Goal: Transaction & Acquisition: Subscribe to service/newsletter

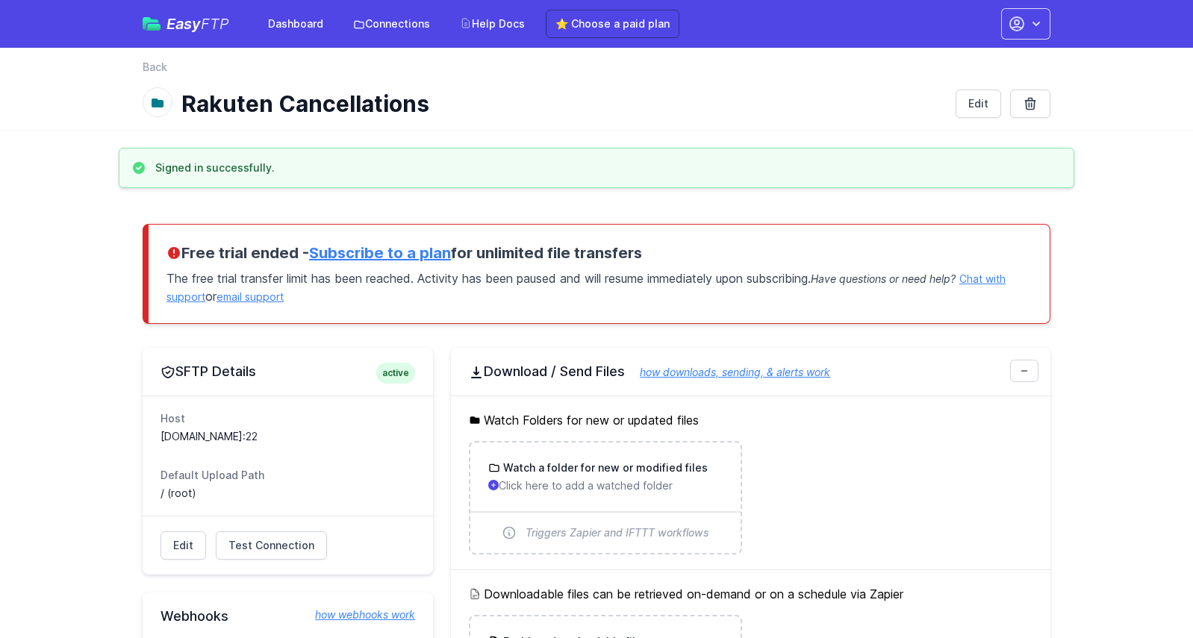
click at [368, 247] on link "Subscribe to a plan" at bounding box center [380, 253] width 142 height 18
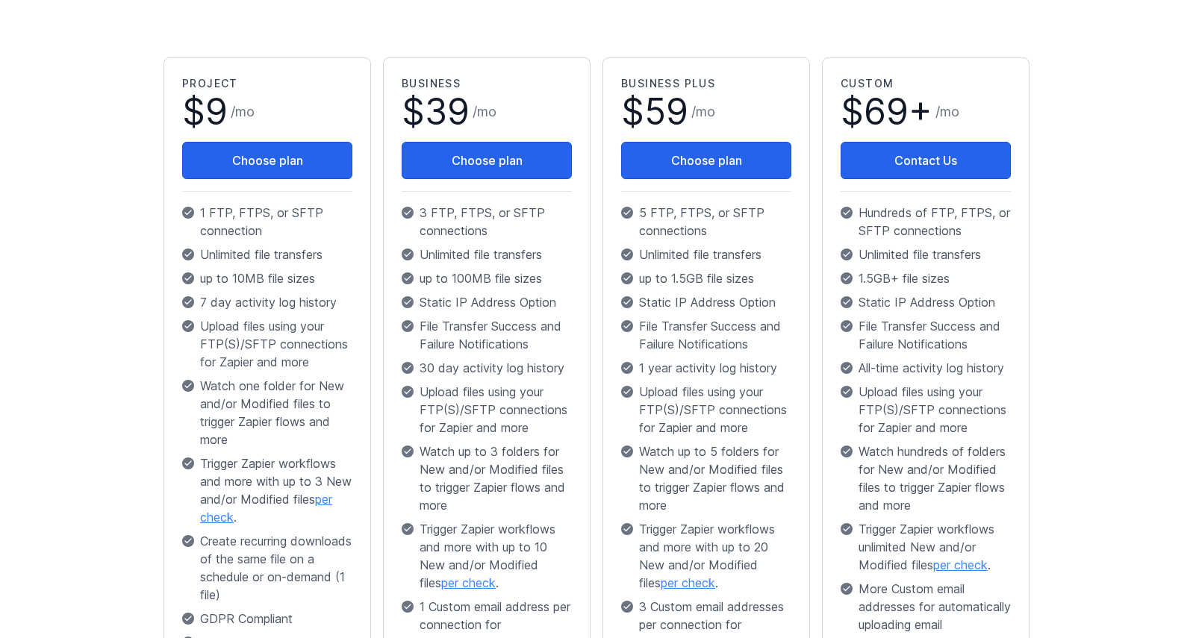
scroll to position [236, 0]
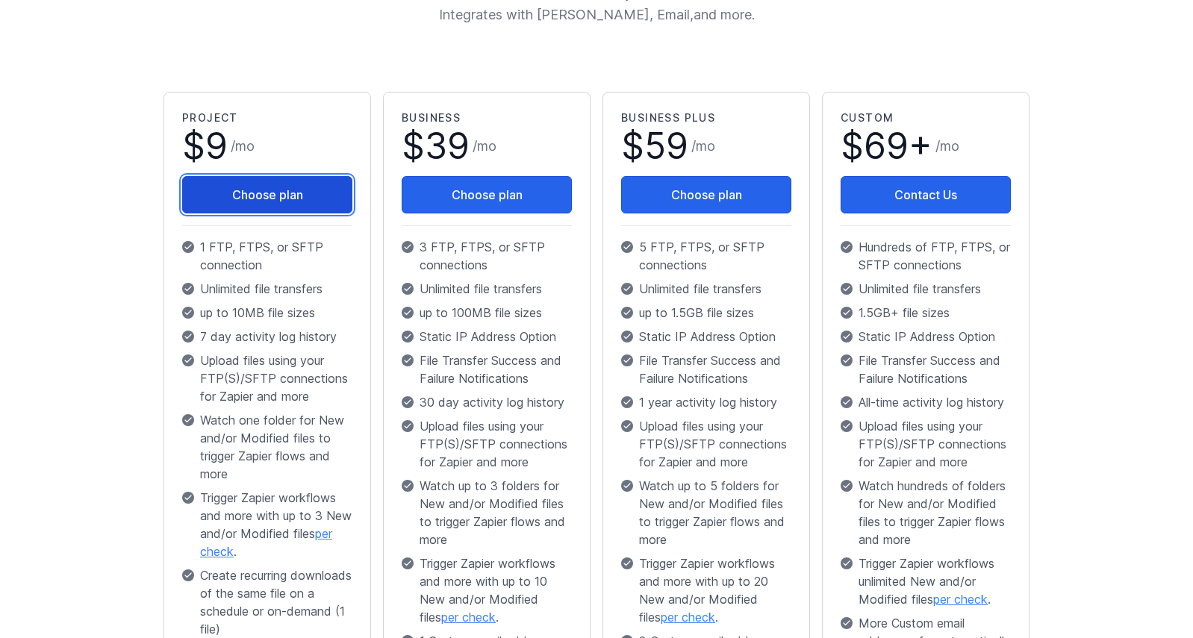
click at [278, 195] on button "Choose plan" at bounding box center [267, 194] width 170 height 37
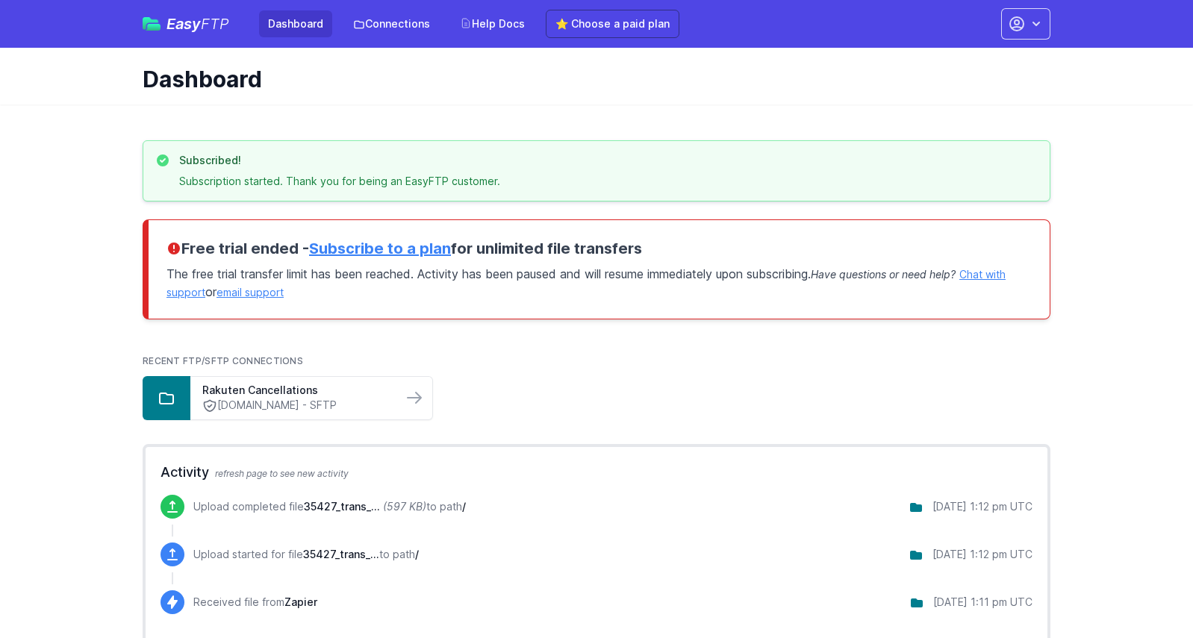
click at [593, 382] on ul "Rakuten Cancellations [DOMAIN_NAME] - SFTP" at bounding box center [596, 398] width 907 height 44
click at [578, 397] on ul "Rakuten Cancellations mftp.linksynergy.com - SFTP" at bounding box center [596, 398] width 907 height 44
click at [540, 388] on ul "Rakuten Cancellations mftp.linksynergy.com - SFTP" at bounding box center [596, 398] width 907 height 44
click at [295, 19] on link "Dashboard" at bounding box center [295, 23] width 73 height 27
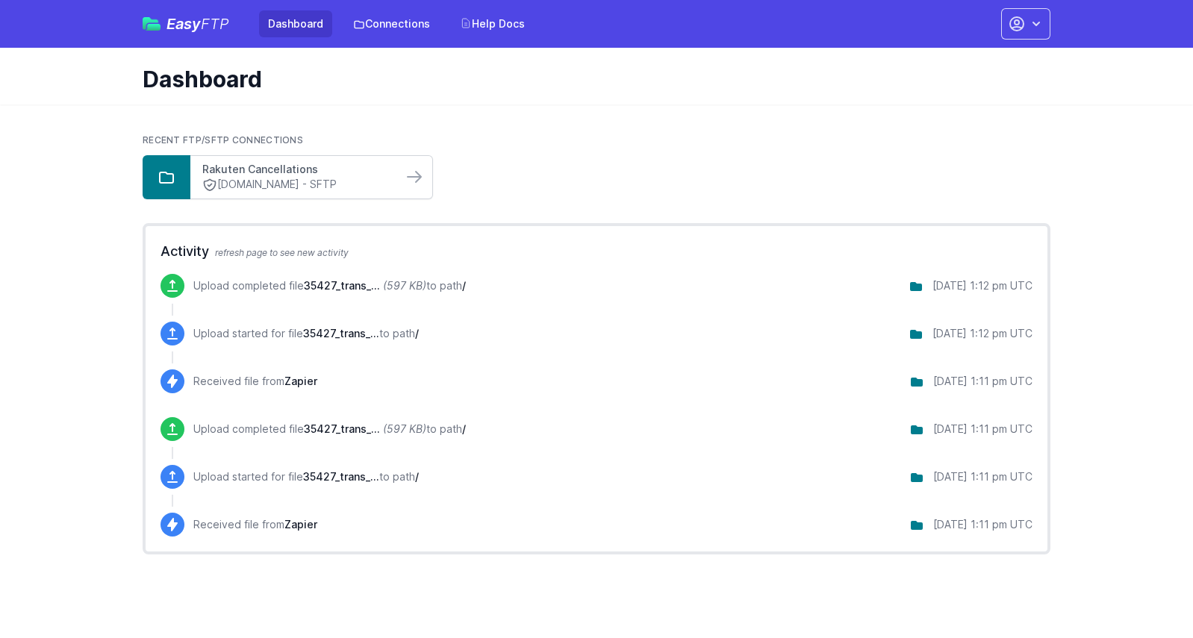
click at [321, 174] on link "Rakuten Cancellations" at bounding box center [296, 169] width 188 height 15
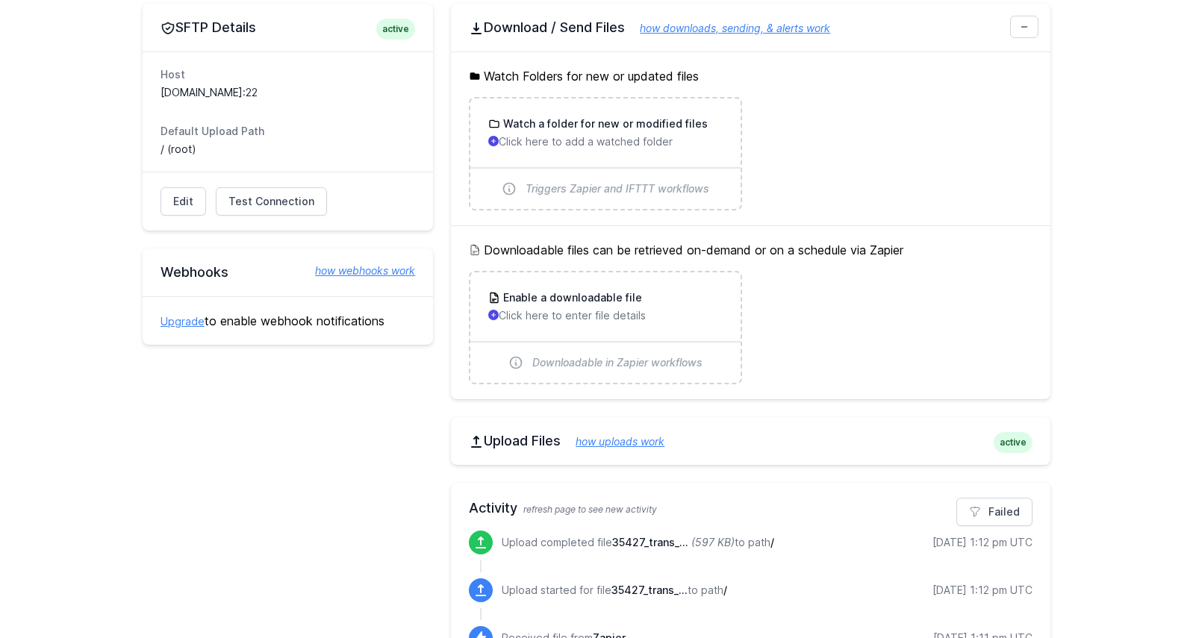
scroll to position [145, 0]
